Goal: Task Accomplishment & Management: Manage account settings

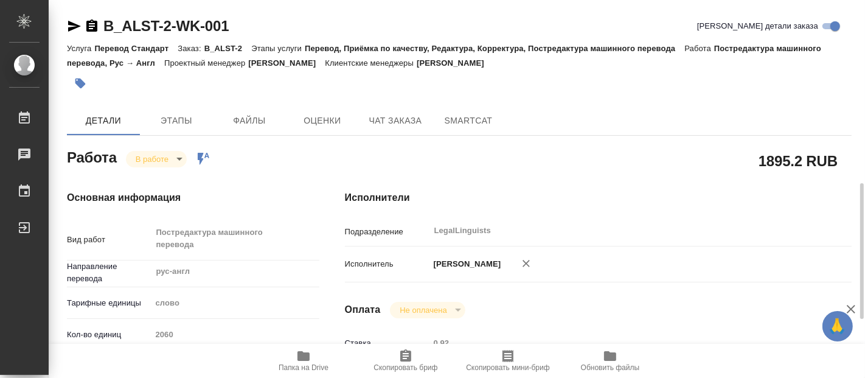
scroll to position [135, 0]
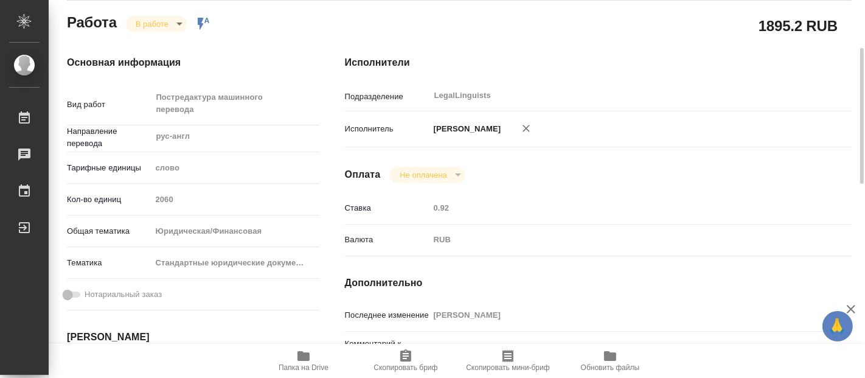
click at [171, 22] on body "🙏 .cls-1 fill:#fff; AWATERA [PERSON_NAME] 0 Чаты График Выйти B_ALST-2-WK-001 К…" at bounding box center [432, 189] width 865 height 378
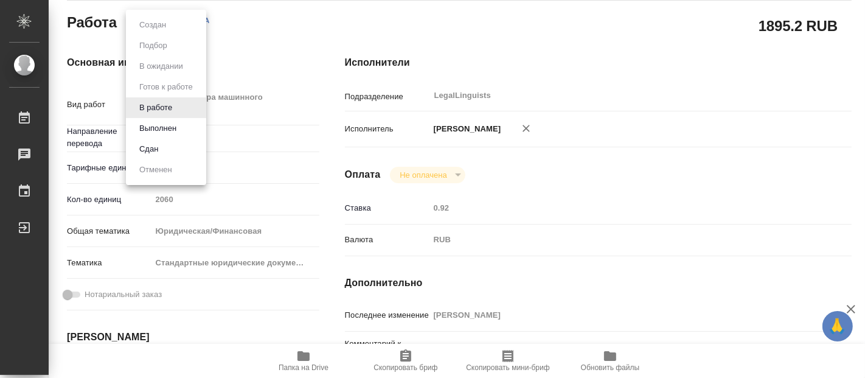
click at [149, 125] on button "Выполнен" at bounding box center [158, 128] width 44 height 13
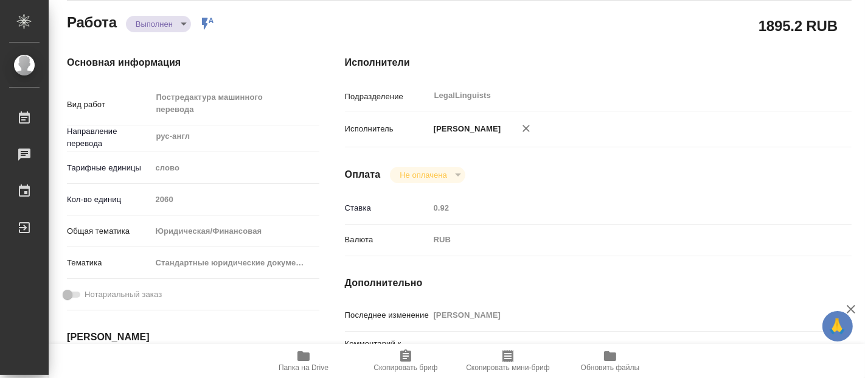
type textarea "x"
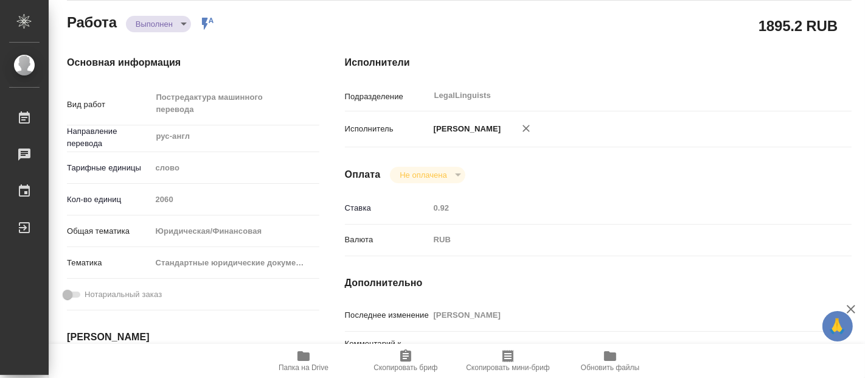
type textarea "x"
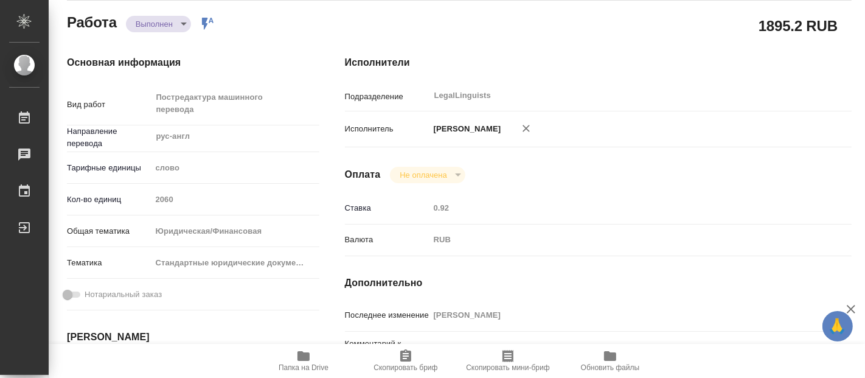
type textarea "x"
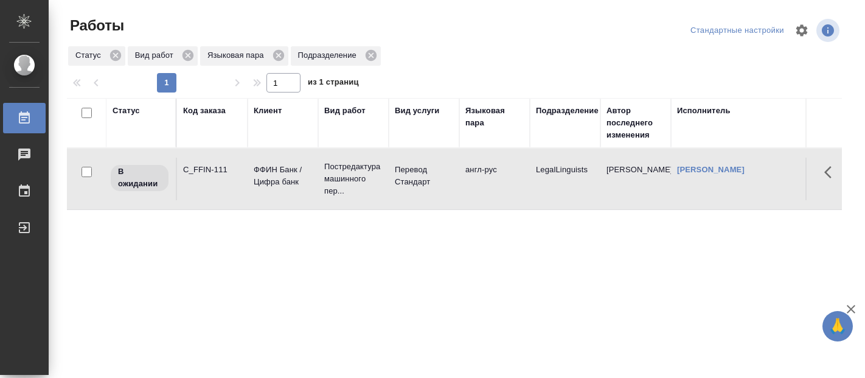
click at [459, 178] on td "англ-рус" at bounding box center [494, 178] width 71 height 43
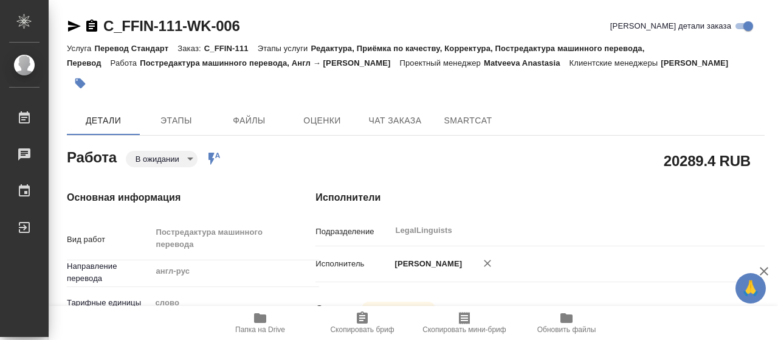
type textarea "x"
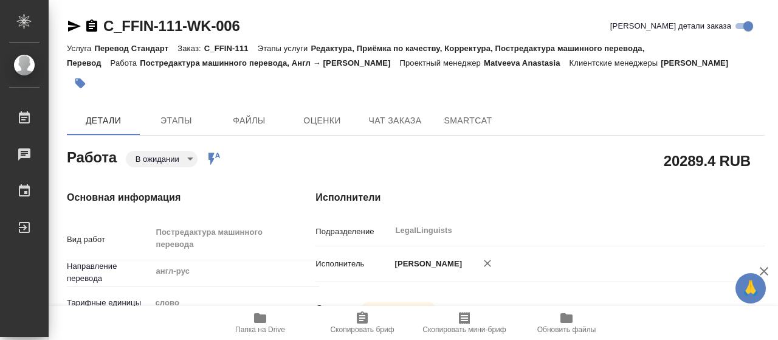
type textarea "x"
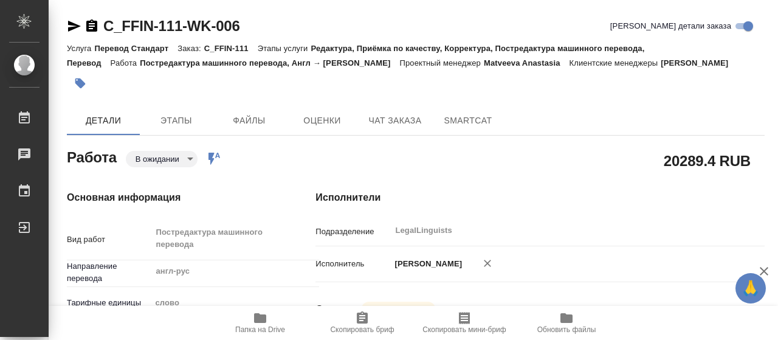
type textarea "x"
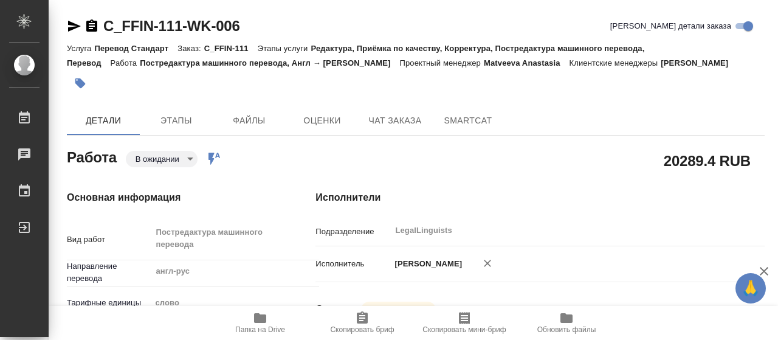
type textarea "x"
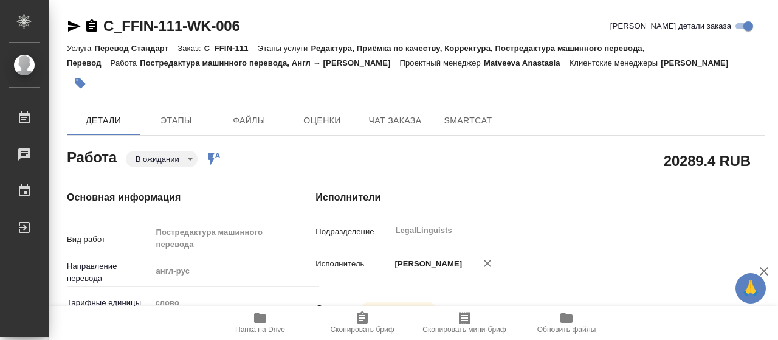
type textarea "x"
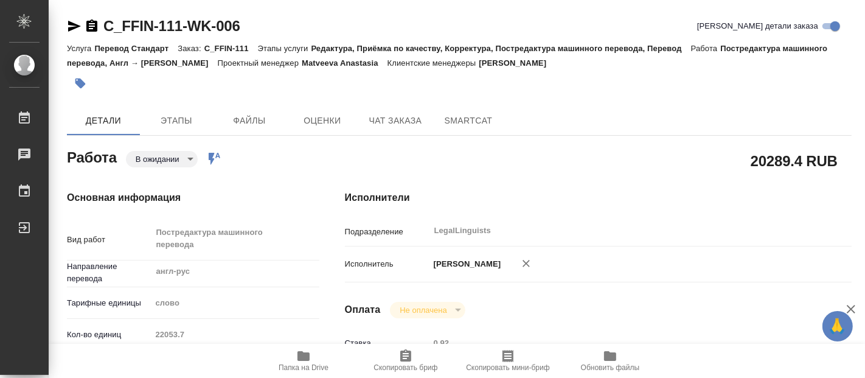
type textarea "x"
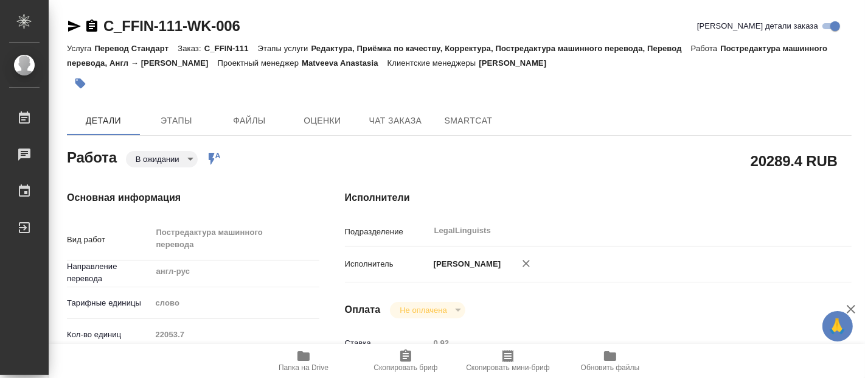
click at [185, 158] on body "🙏 .cls-1 fill:#fff; AWATERA [PERSON_NAME] 0 Чаты График Выйти C_FFIN-111-WK-006…" at bounding box center [432, 189] width 865 height 378
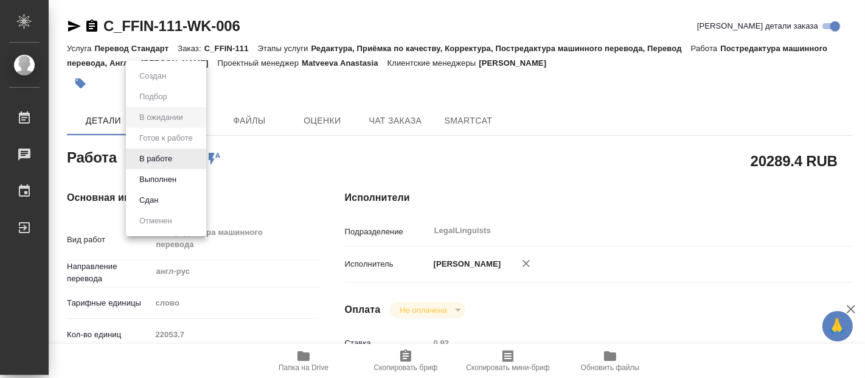
type textarea "x"
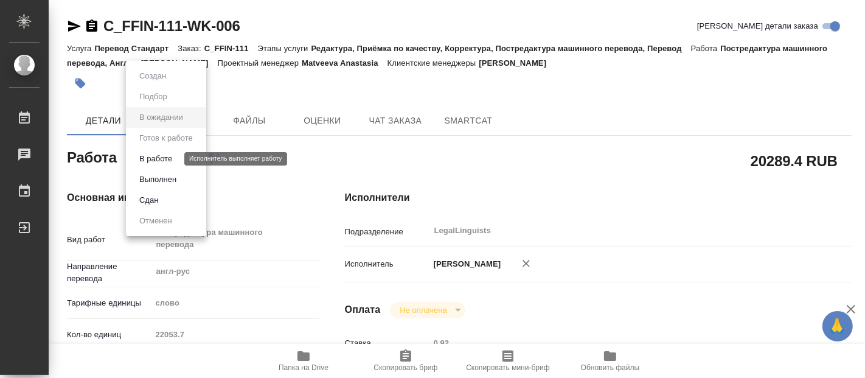
click at [154, 156] on button "В работе" at bounding box center [156, 158] width 40 height 13
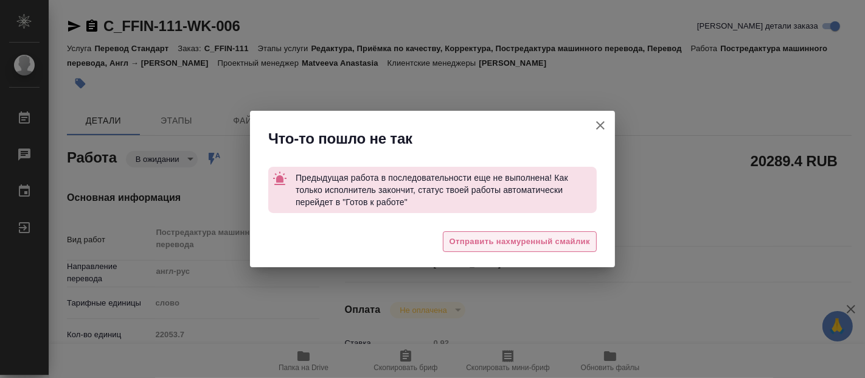
type textarea "x"
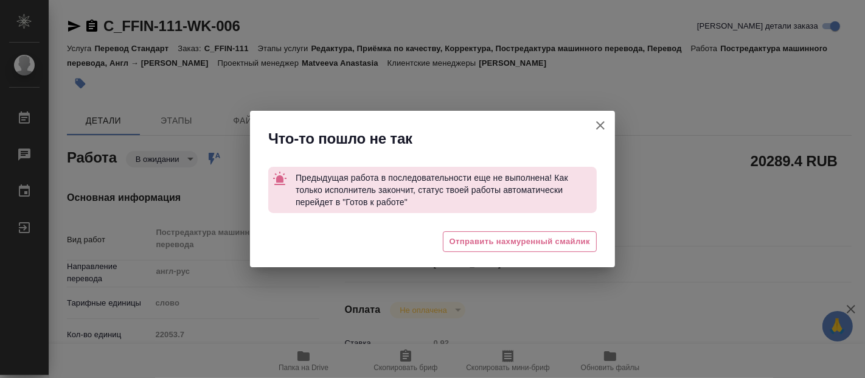
type textarea "x"
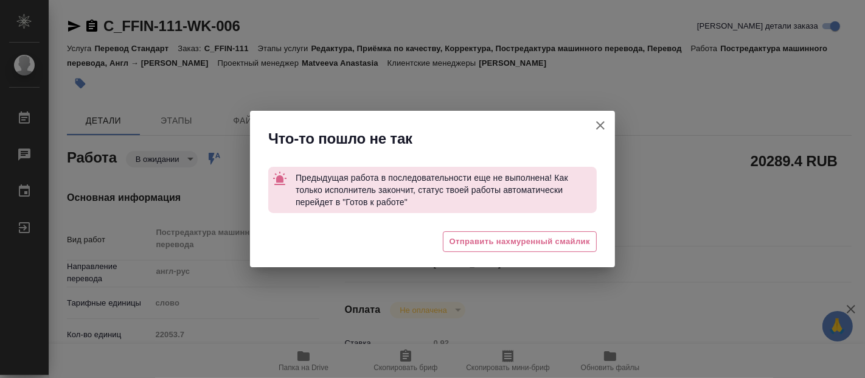
click at [604, 128] on icon "button" at bounding box center [600, 125] width 15 height 15
type textarea "x"
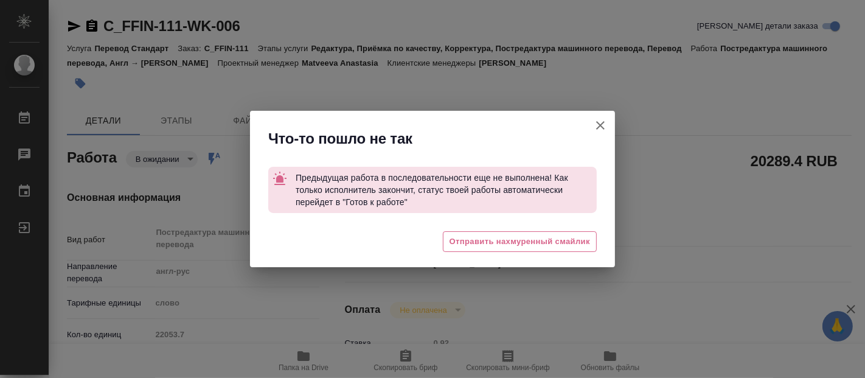
type textarea "x"
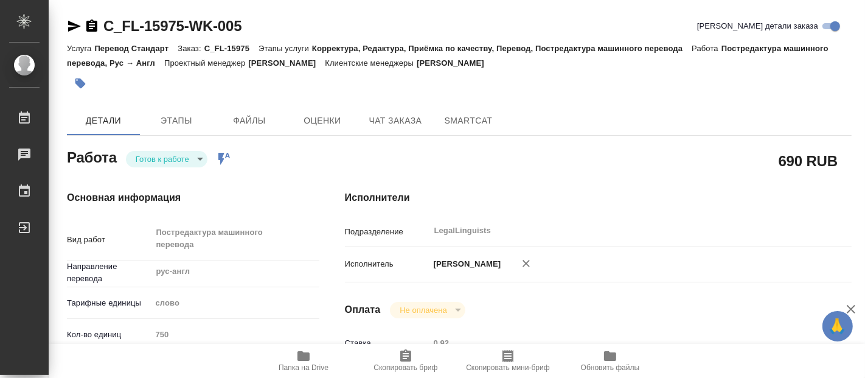
drag, startPoint x: 213, startPoint y: 21, endPoint x: 145, endPoint y: 21, distance: 68.1
click at [143, 19] on div "C_FL-15975-WK-005 [PERSON_NAME] детали заказа" at bounding box center [459, 25] width 784 height 19
type textarea "x"
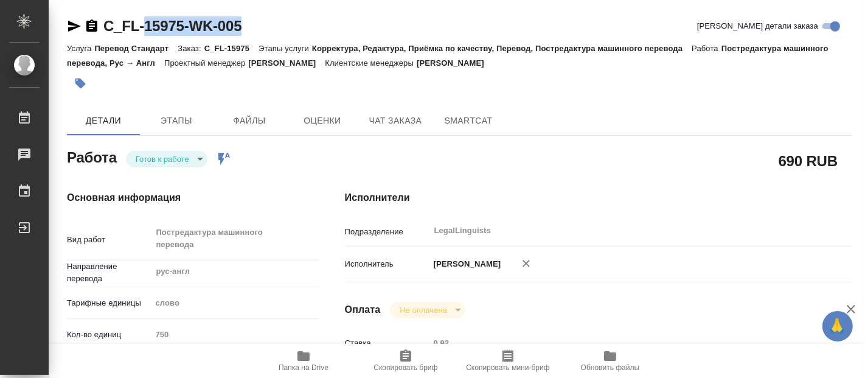
type textarea "x"
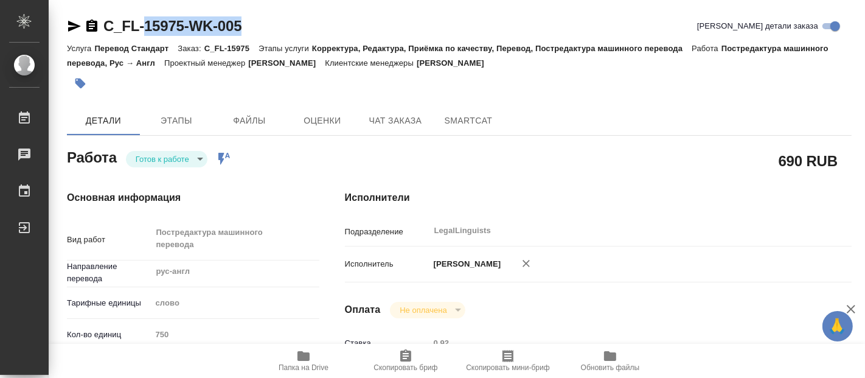
type textarea "x"
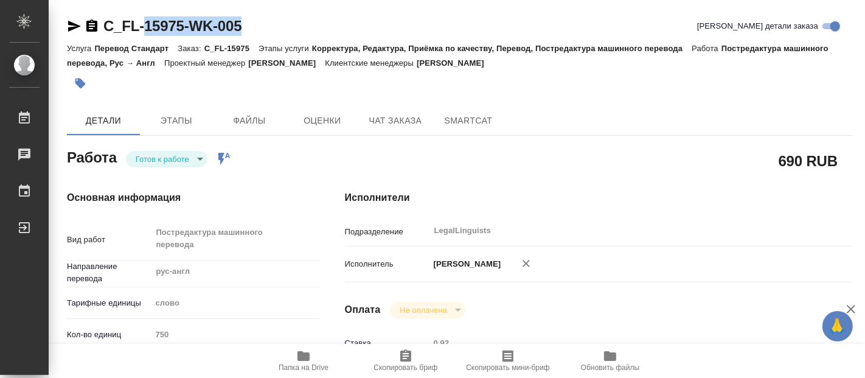
type textarea "x"
click at [266, 19] on div "C_FL-15975-WK-005 Кратко детали заказа" at bounding box center [459, 25] width 784 height 19
type textarea "x"
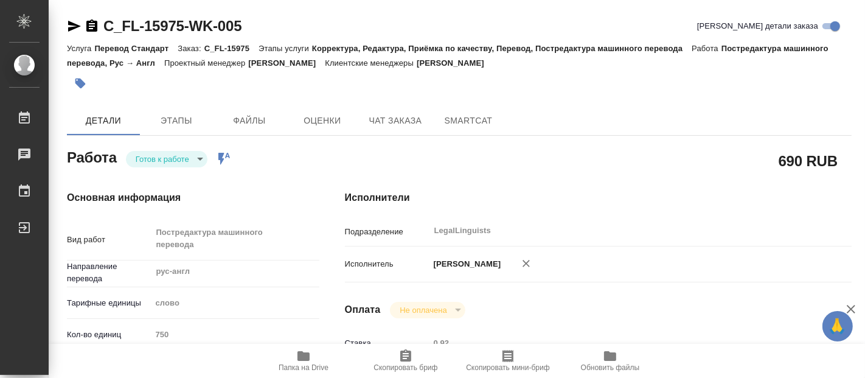
type textarea "x"
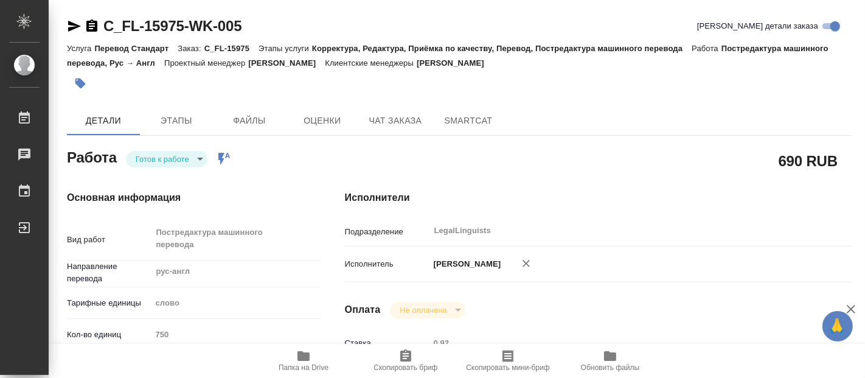
type textarea "x"
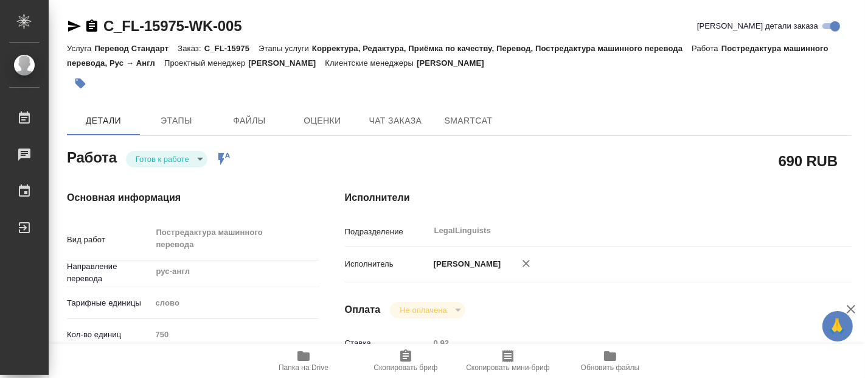
type textarea "x"
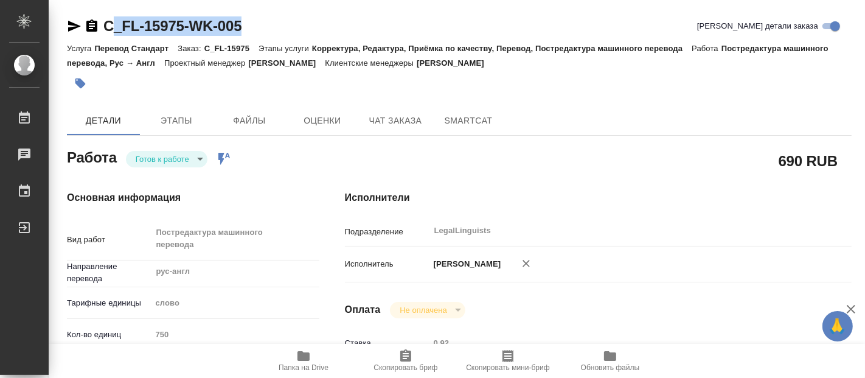
type textarea "x"
drag, startPoint x: 253, startPoint y: 19, endPoint x: 107, endPoint y: 27, distance: 146.2
click at [107, 27] on div "C_FL-15975-WK-005 Кратко детали заказа" at bounding box center [459, 25] width 784 height 19
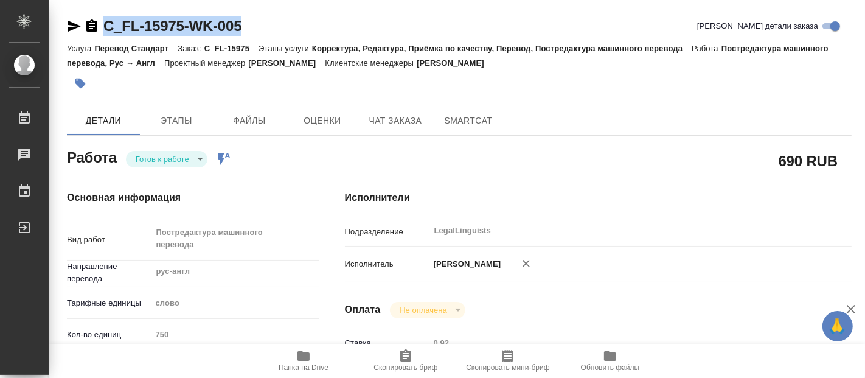
copy link "C_FL-15975-WK-005"
